Goal: Find specific page/section: Find specific page/section

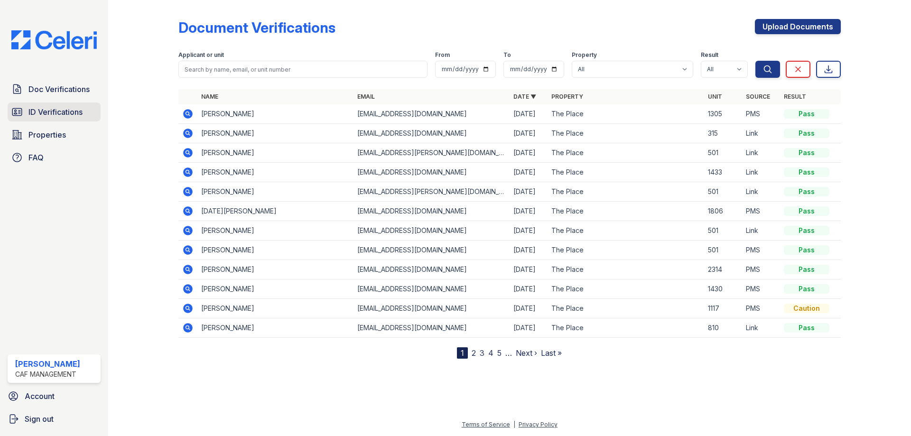
click at [41, 112] on span "ID Verifications" at bounding box center [55, 111] width 54 height 11
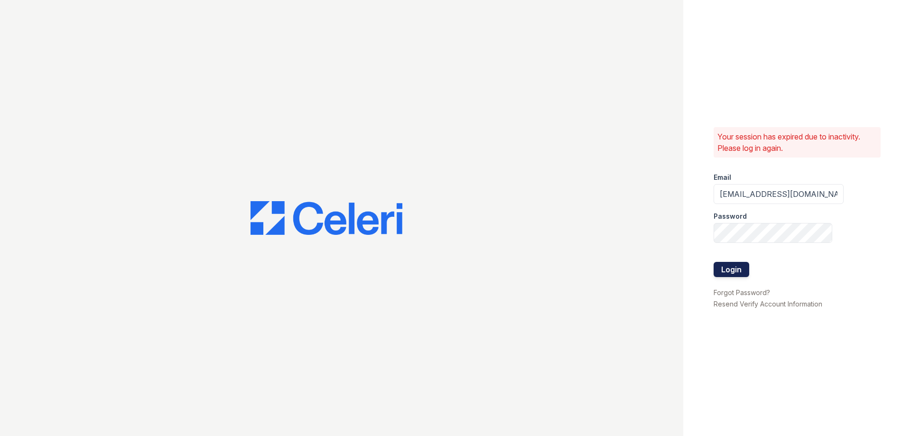
click at [737, 270] on button "Login" at bounding box center [732, 269] width 36 height 15
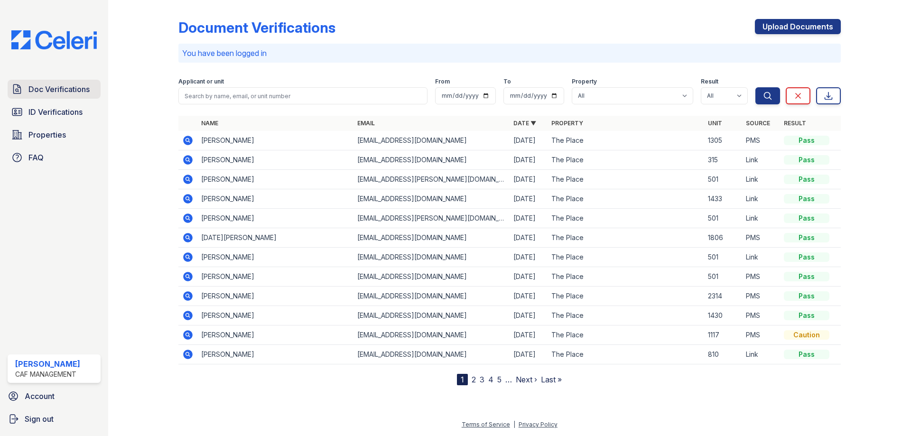
click at [50, 86] on span "Doc Verifications" at bounding box center [58, 89] width 61 height 11
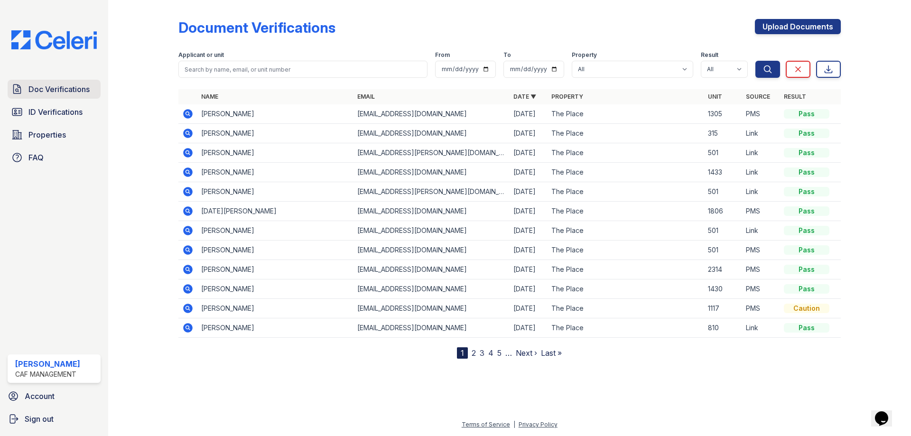
click at [56, 96] on link "Doc Verifications" at bounding box center [54, 89] width 93 height 19
click at [64, 116] on span "ID Verifications" at bounding box center [55, 111] width 54 height 11
